Goal: Task Accomplishment & Management: Complete application form

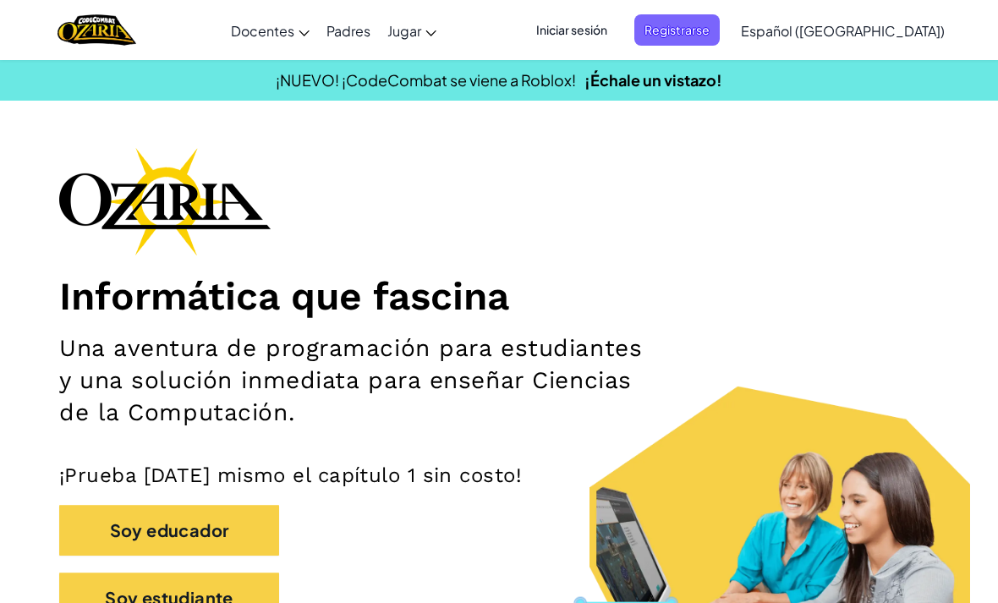
click at [617, 31] on span "Iniciar sesión" at bounding box center [571, 29] width 91 height 31
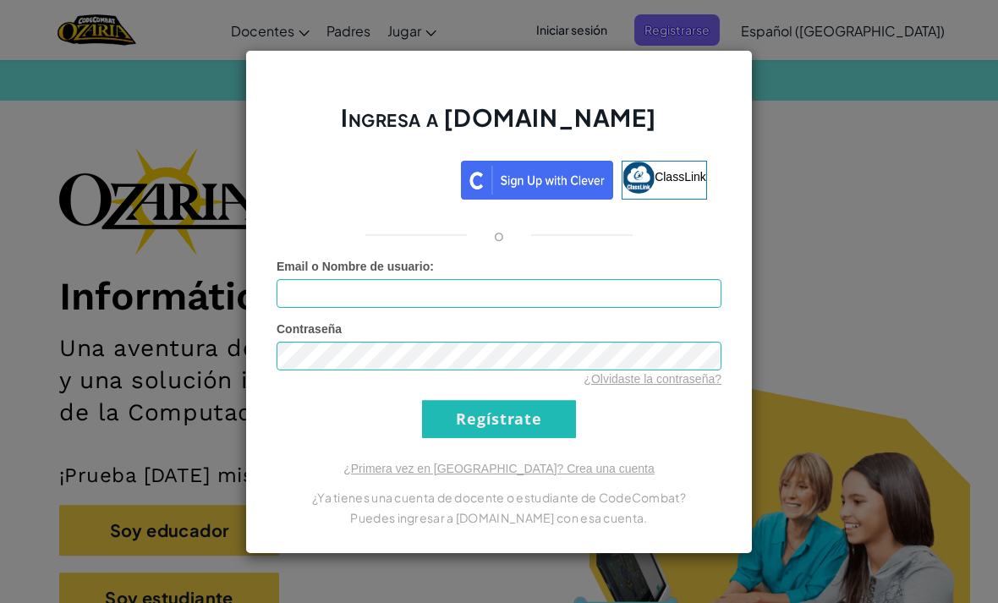
click at [893, 244] on div "Ingresa a [DOMAIN_NAME] ClassLink o Error desconocido. Email o Nombre de usuari…" at bounding box center [499, 301] width 998 height 603
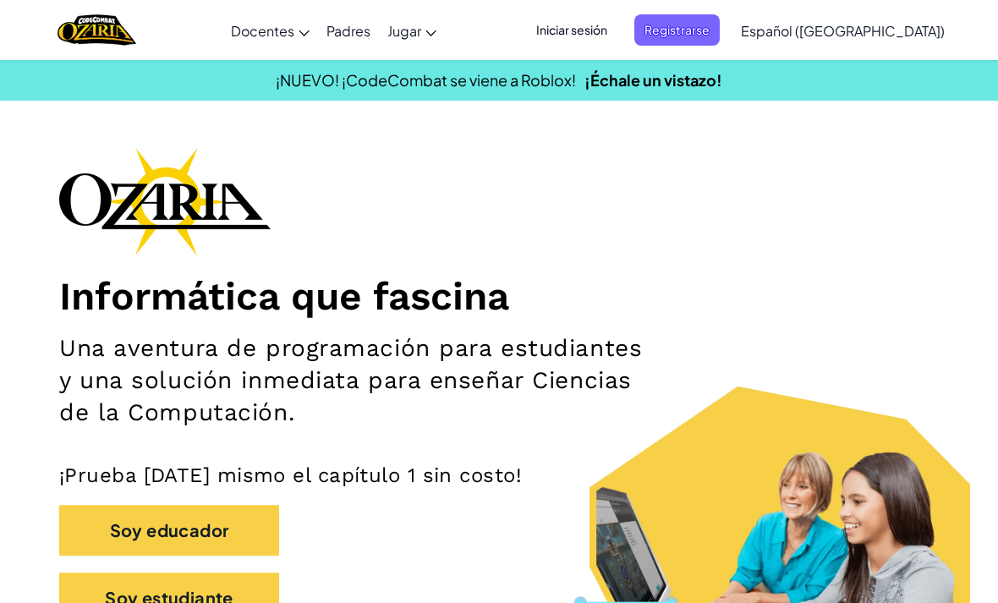
click at [617, 30] on span "Iniciar sesión" at bounding box center [571, 29] width 91 height 31
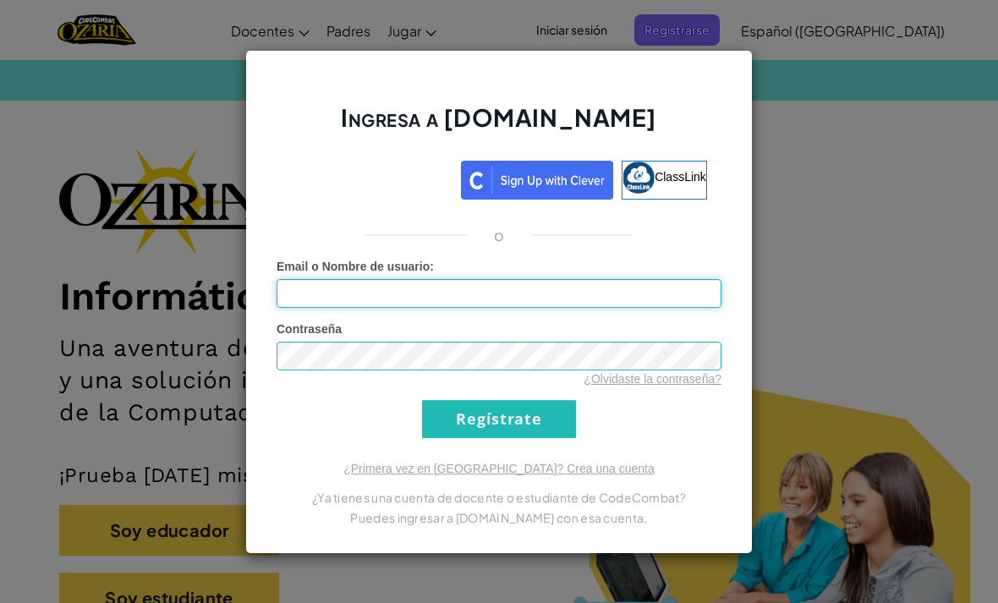
click at [417, 302] on input "Email o Nombre de usuario :" at bounding box center [499, 293] width 445 height 29
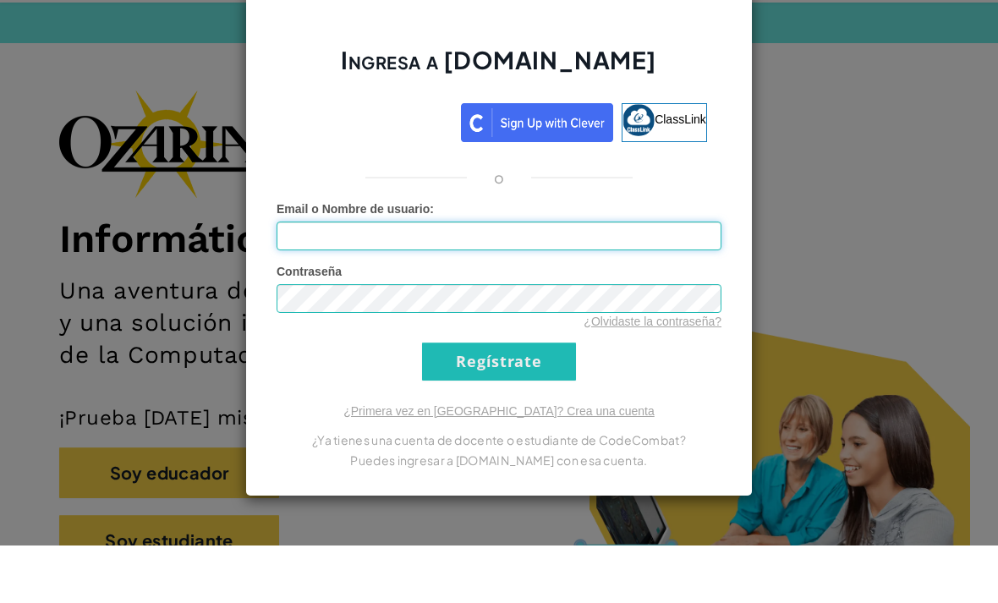
click at [387, 279] on input "Email o Nombre de usuario :" at bounding box center [499, 293] width 445 height 29
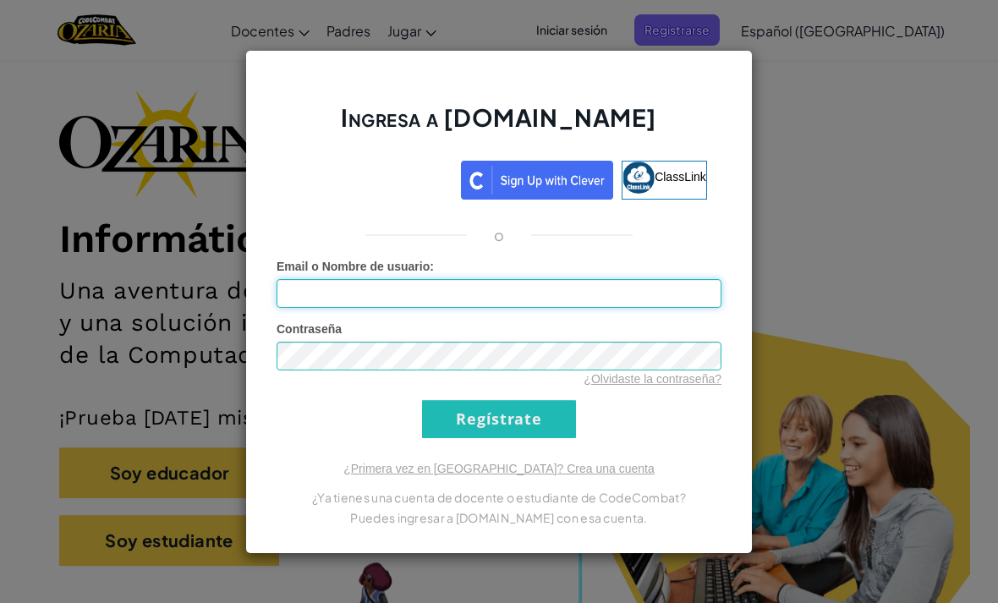
type input "[EMAIL_ADDRESS][DOMAIN_NAME]"
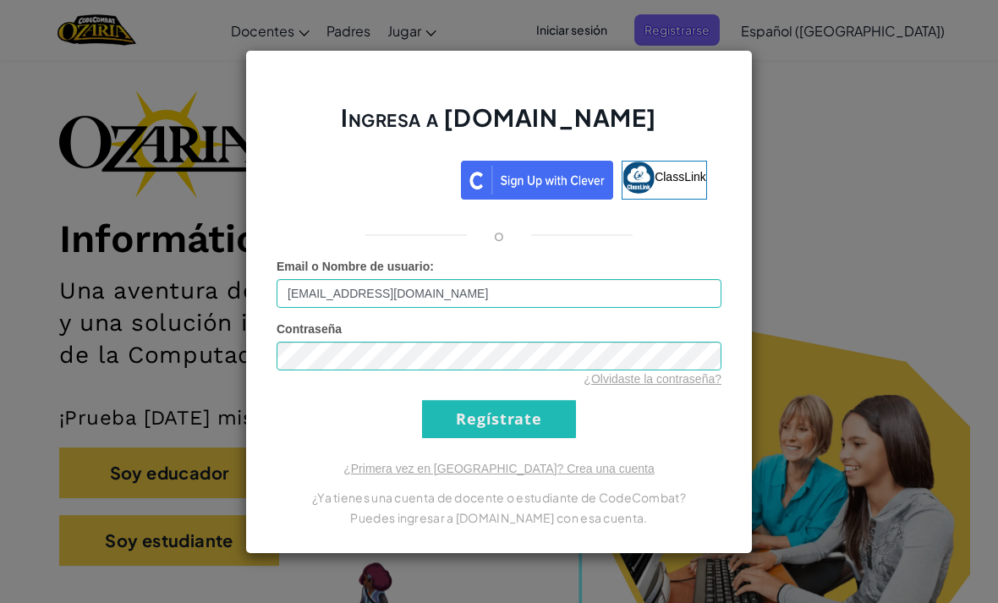
click at [540, 419] on input "Regístrate" at bounding box center [499, 419] width 154 height 38
click at [478, 427] on input "Regístrate" at bounding box center [499, 419] width 154 height 38
